Goal: Book appointment/travel/reservation

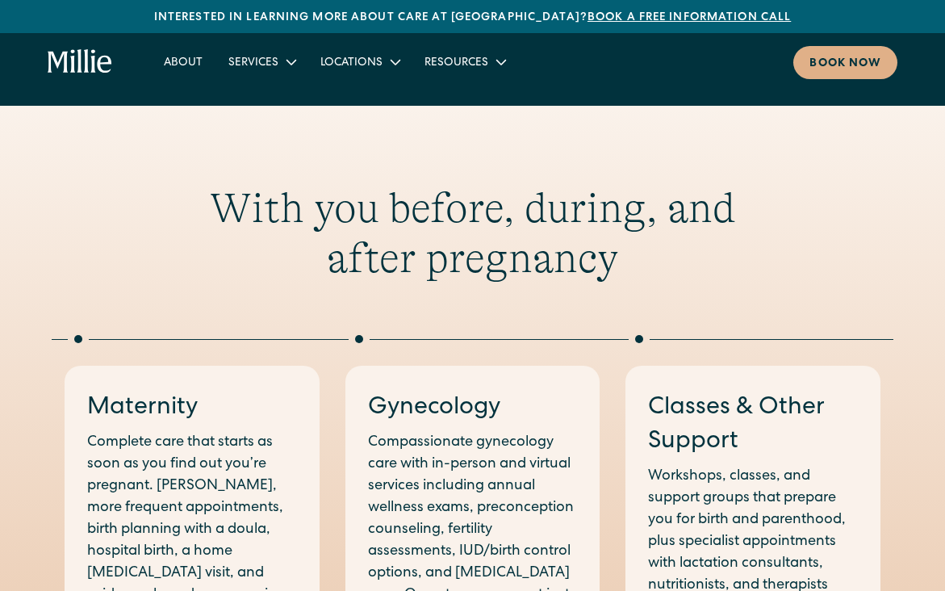
scroll to position [619, 0]
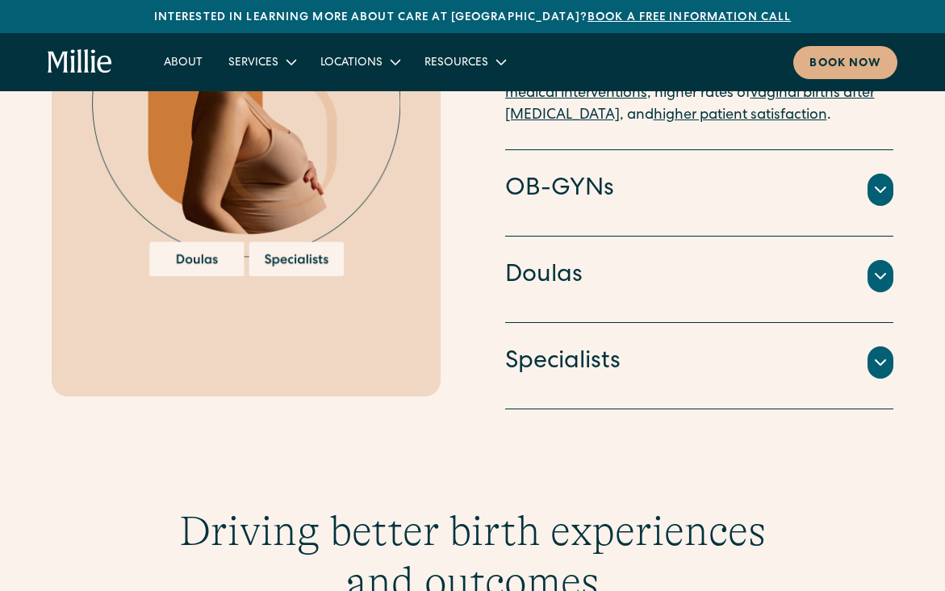
click at [869, 260] on div at bounding box center [881, 276] width 26 height 32
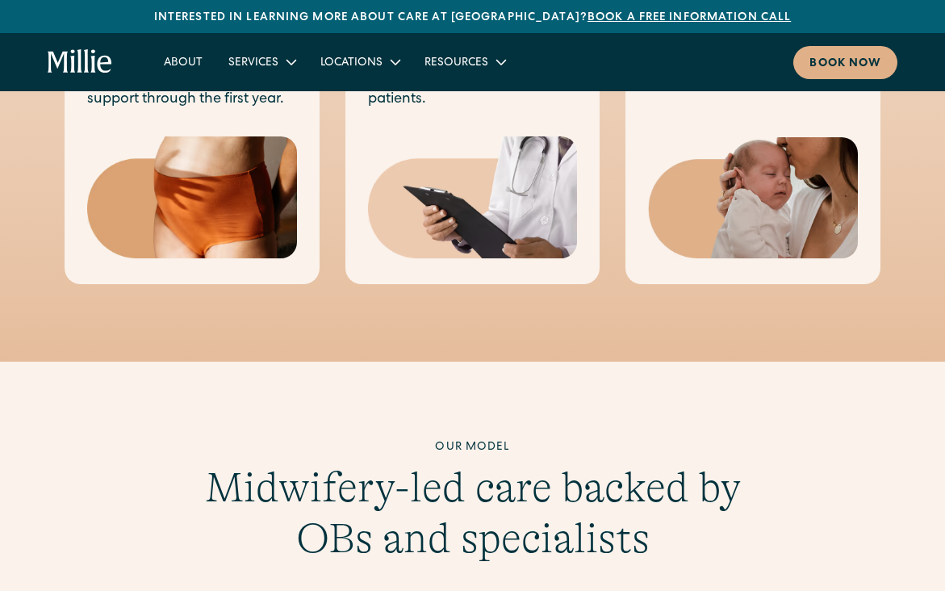
scroll to position [664, 0]
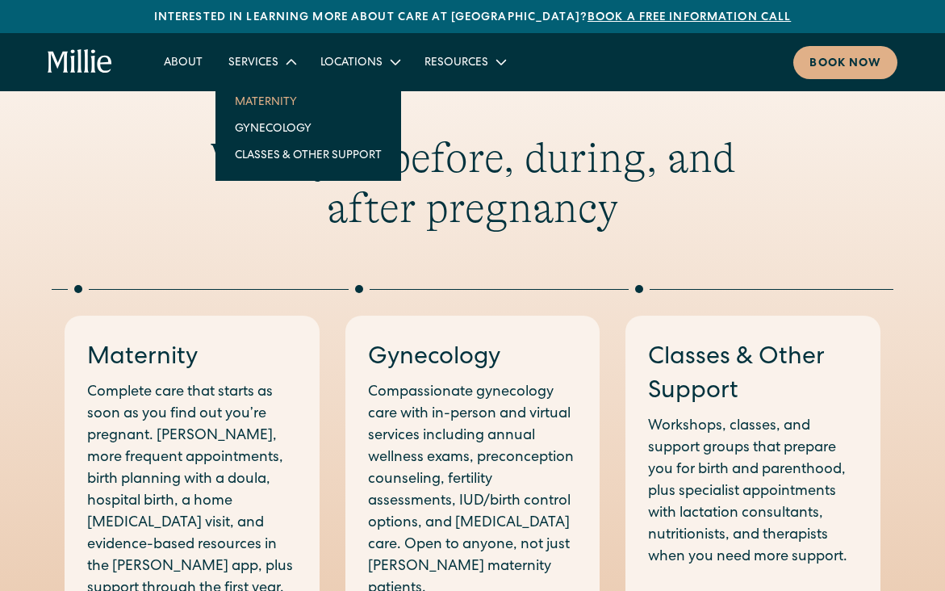
click at [266, 105] on link "Maternity" at bounding box center [308, 101] width 173 height 27
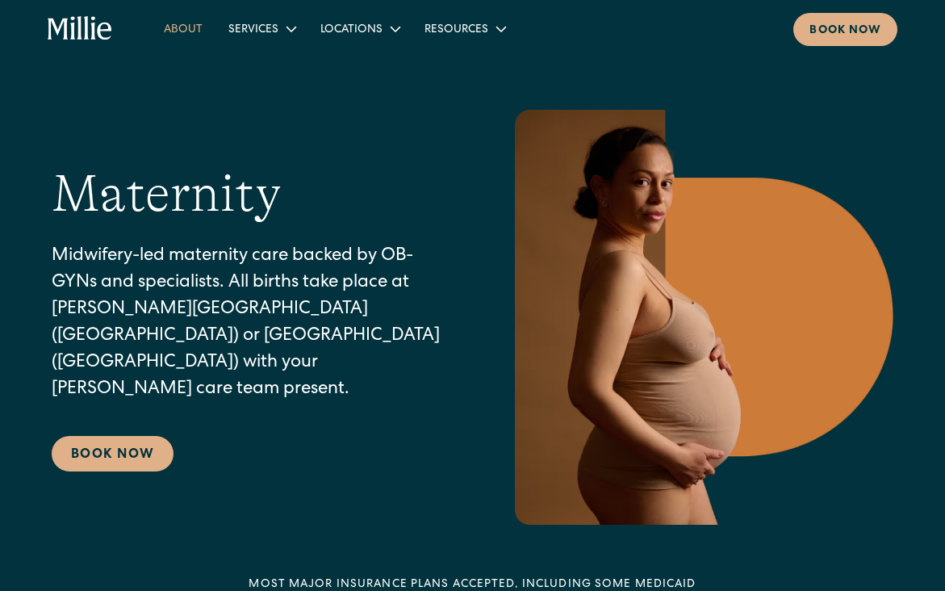
click at [191, 32] on link "About" at bounding box center [183, 28] width 65 height 27
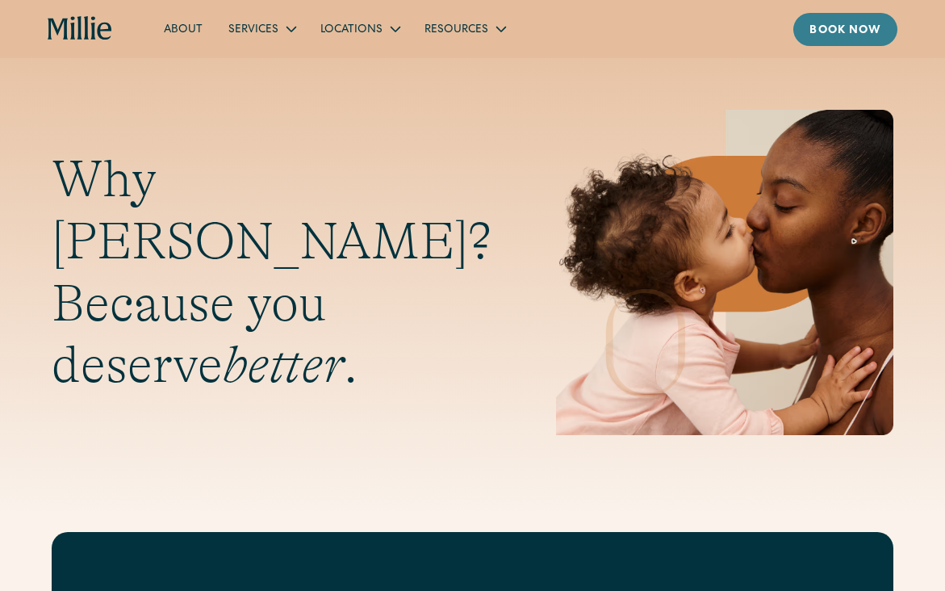
click at [823, 38] on div "Book now" at bounding box center [846, 31] width 72 height 17
click at [174, 31] on link "About" at bounding box center [183, 28] width 65 height 27
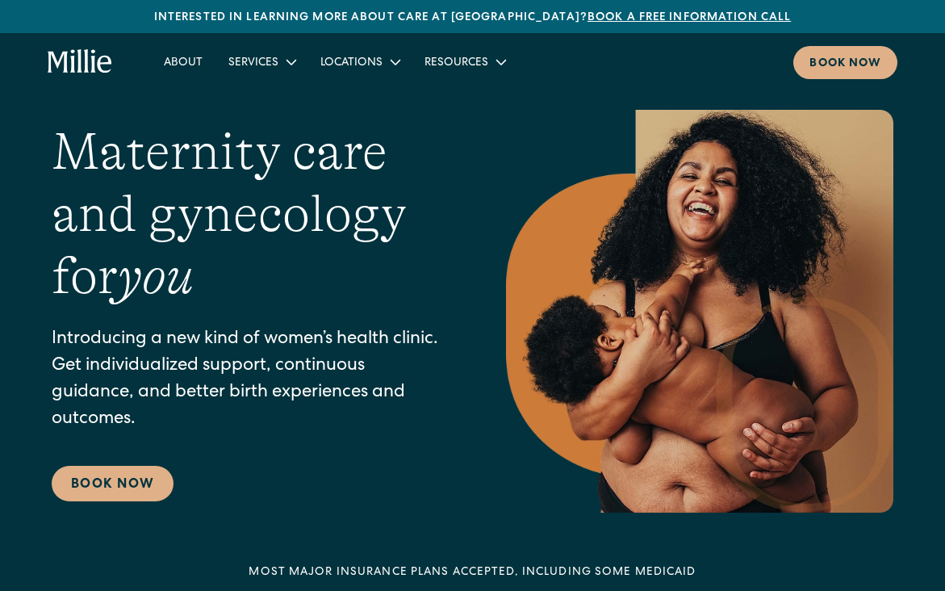
click at [616, 12] on link "Book a free information call" at bounding box center [689, 17] width 203 height 11
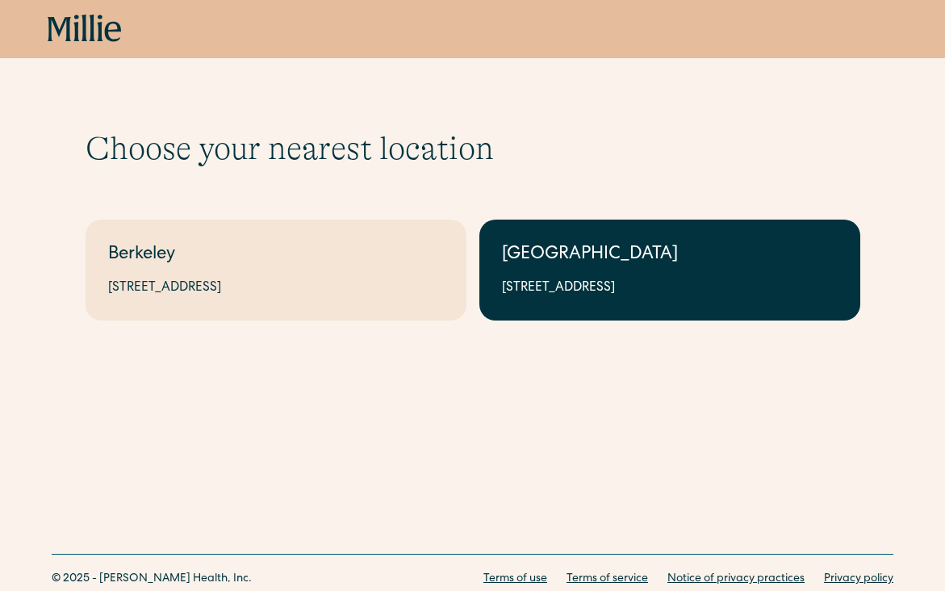
click at [533, 262] on div "[GEOGRAPHIC_DATA]" at bounding box center [670, 255] width 336 height 27
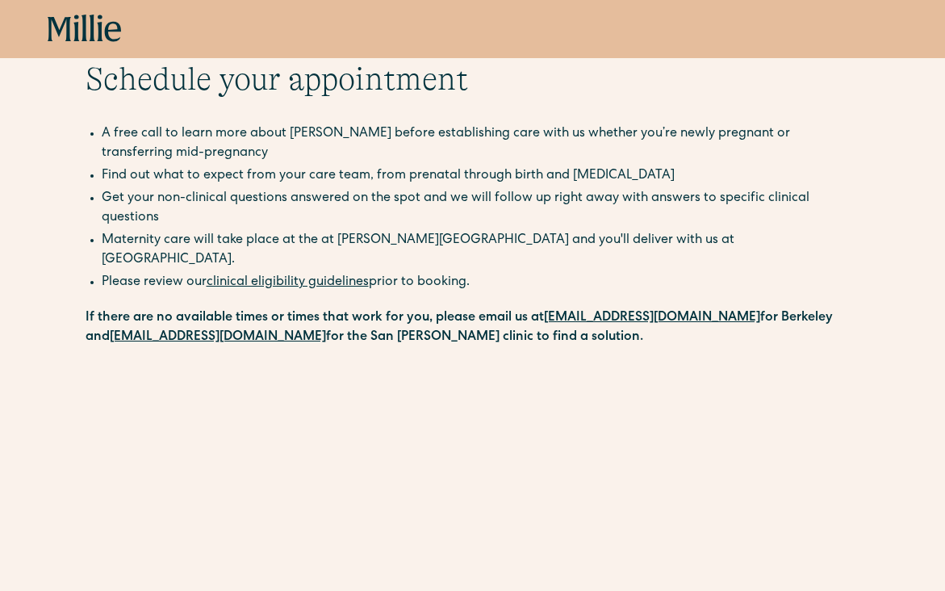
scroll to position [73, 0]
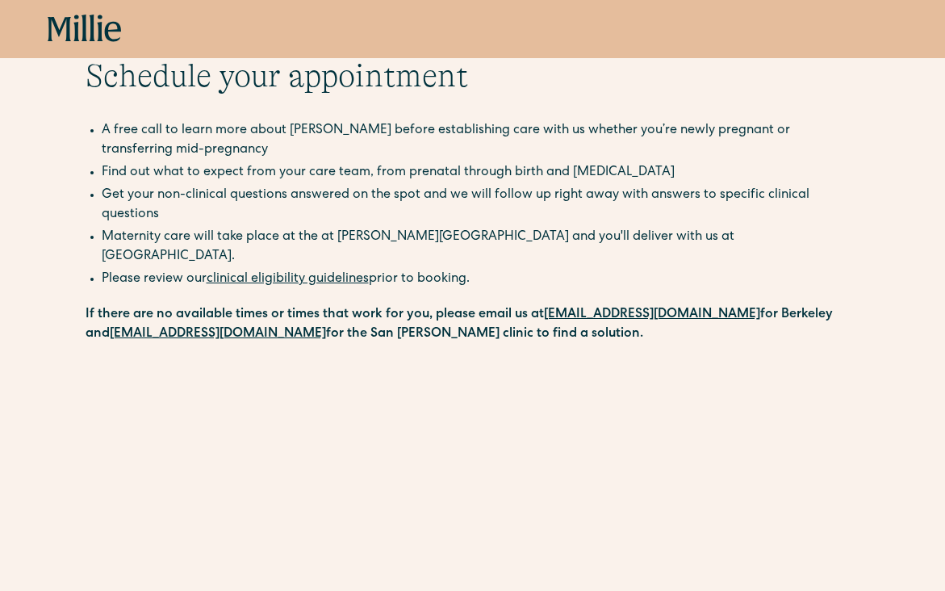
click at [296, 273] on link "clinical eligibility guidelines" at bounding box center [288, 279] width 162 height 13
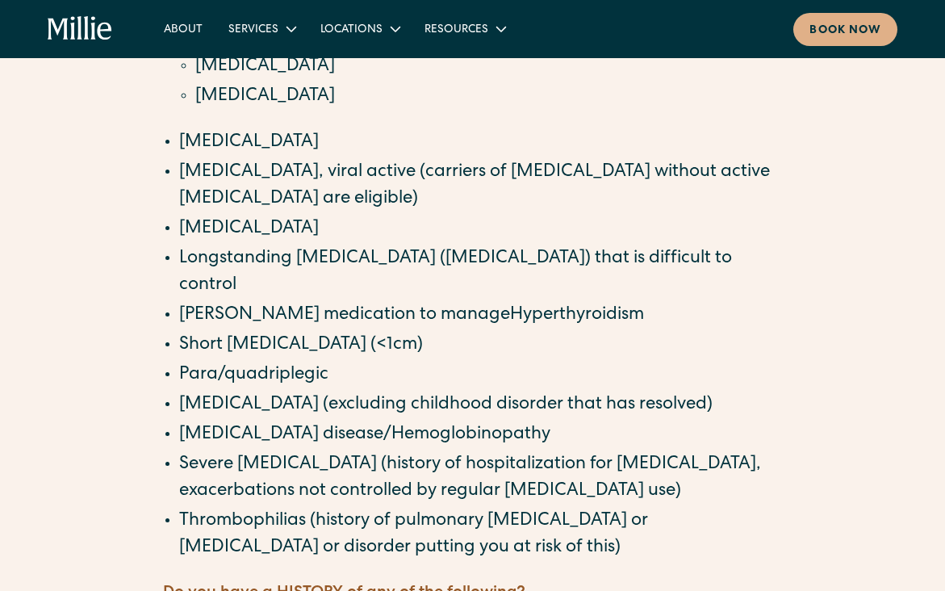
scroll to position [845, 0]
